Goal: Navigation & Orientation: Find specific page/section

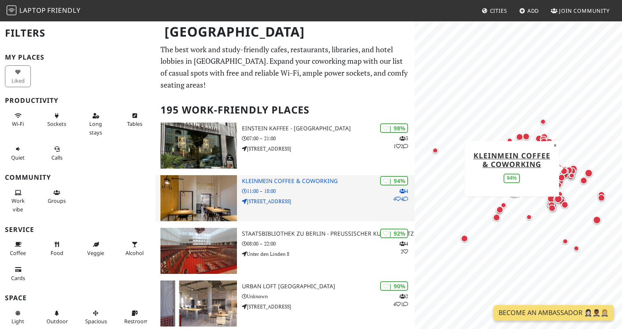
click at [264, 200] on div "| 94% 4 4 4 KleinMein Coffee & Coworking 11:00 – 18:00 Waldeyerstraße 9" at bounding box center [328, 198] width 173 height 46
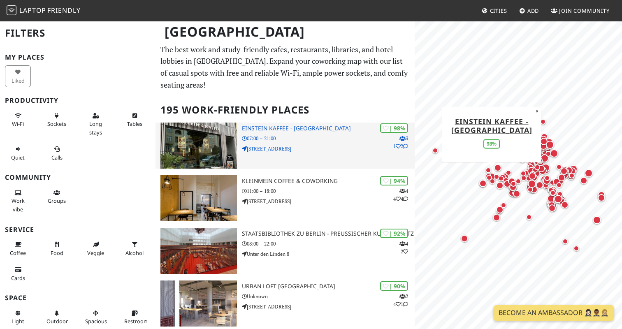
click at [295, 145] on p "Kantstraße 126" at bounding box center [328, 149] width 173 height 8
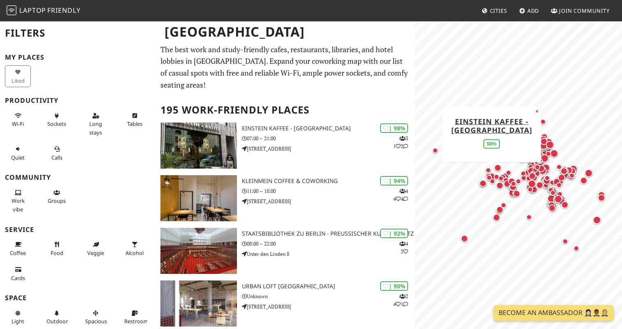
click at [534, 7] on span "Add" at bounding box center [533, 10] width 12 height 7
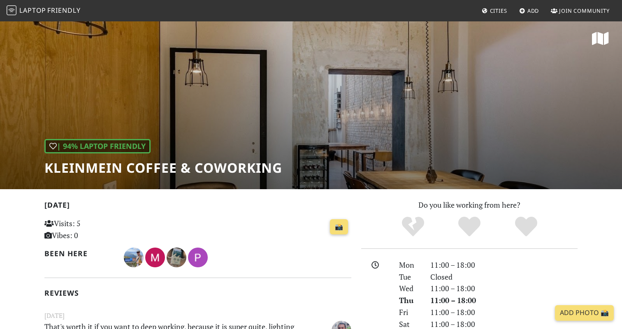
scroll to position [2, 0]
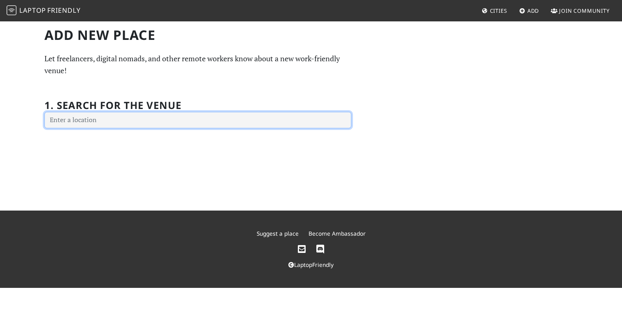
click at [239, 125] on input "text" at bounding box center [197, 120] width 307 height 16
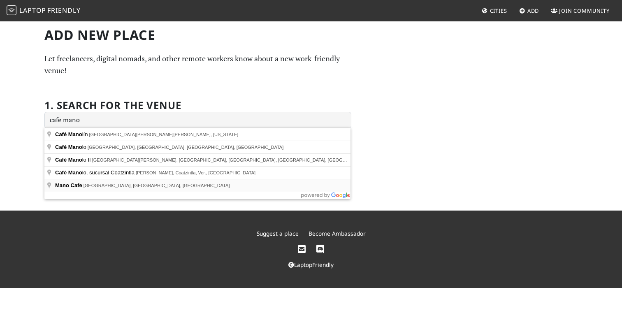
type input "Mano Cafe, Skalitzer Straße, Berlin-Friedrichshain-Kreuzberg, Germany"
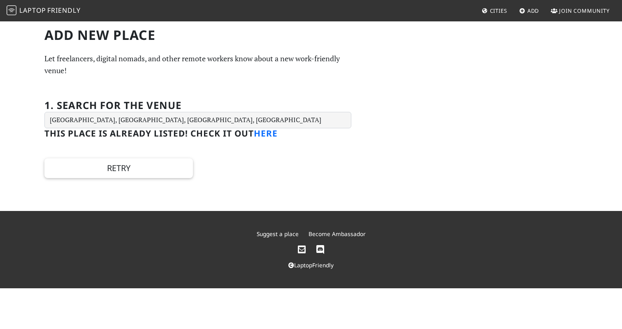
click at [263, 137] on link "here" at bounding box center [266, 134] width 24 height 12
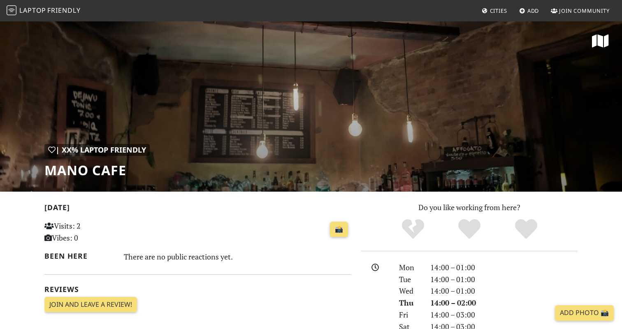
click at [34, 5] on link "Laptop Friendly" at bounding box center [44, 11] width 74 height 14
click at [36, 12] on span "Laptop" at bounding box center [32, 10] width 27 height 9
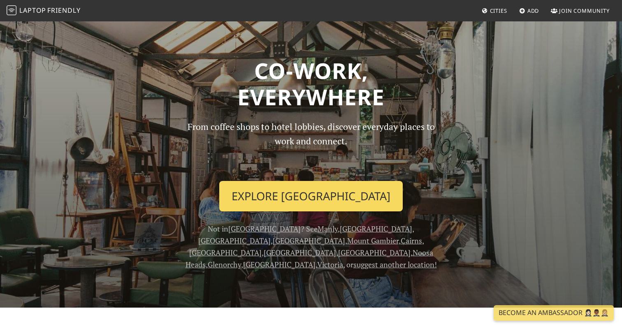
click at [279, 199] on link "Explore [GEOGRAPHIC_DATA]" at bounding box center [310, 196] width 183 height 30
click at [316, 198] on link "Explore Melbourne" at bounding box center [310, 196] width 183 height 30
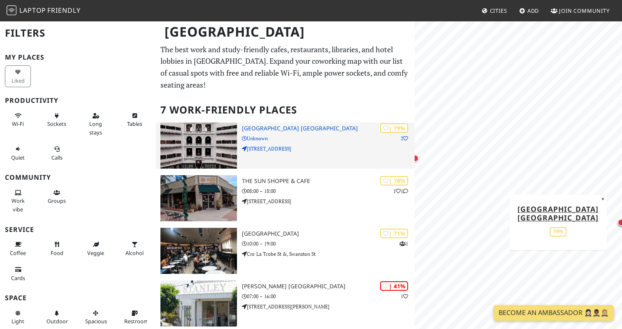
click at [324, 137] on p "Unknown" at bounding box center [328, 139] width 173 height 8
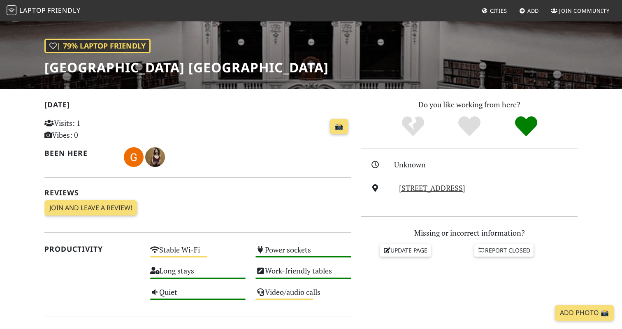
scroll to position [62, 0]
